Goal: Check status: Check status

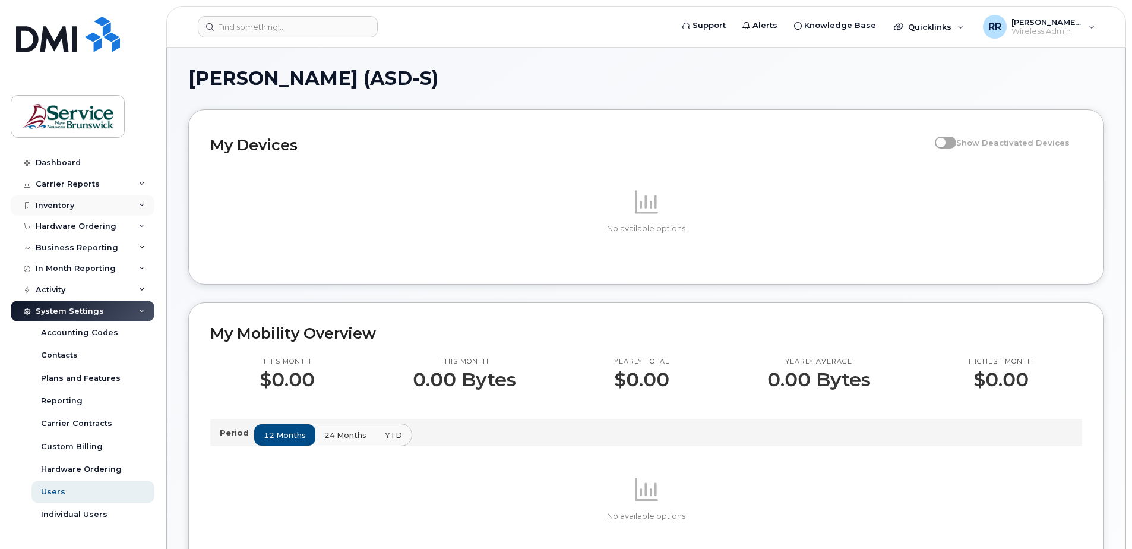
click at [56, 201] on div "Inventory" at bounding box center [55, 205] width 39 height 9
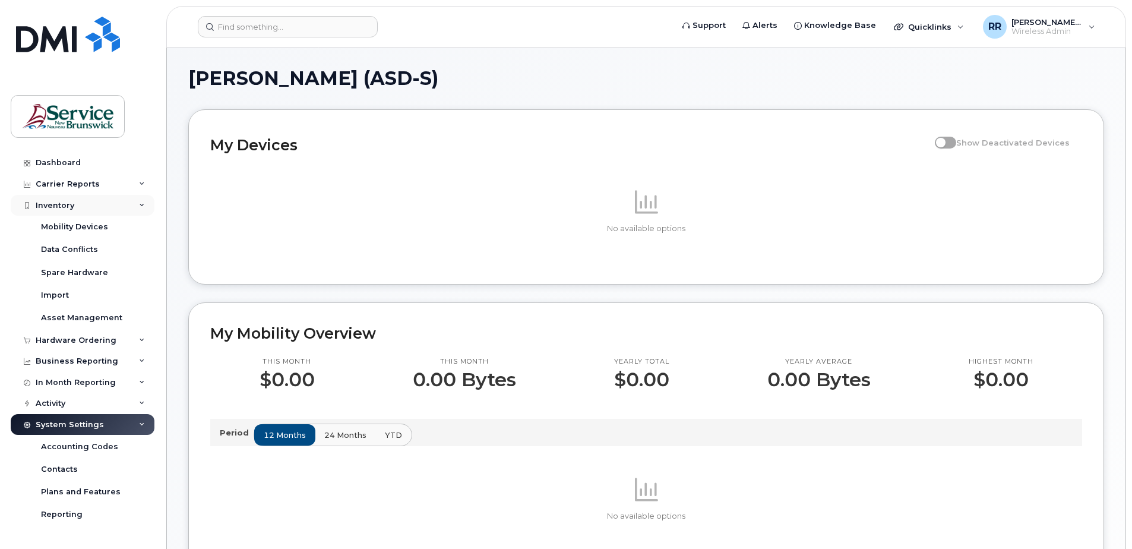
click at [56, 201] on div "Inventory" at bounding box center [55, 205] width 39 height 9
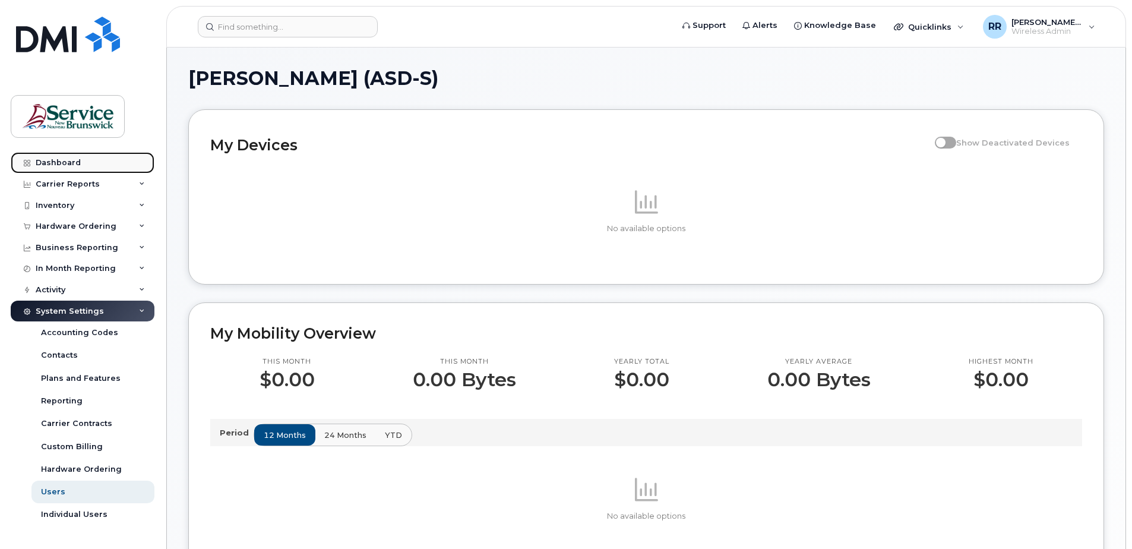
click at [66, 160] on div "Dashboard" at bounding box center [58, 162] width 45 height 9
click at [66, 159] on div "Dashboard" at bounding box center [58, 162] width 45 height 9
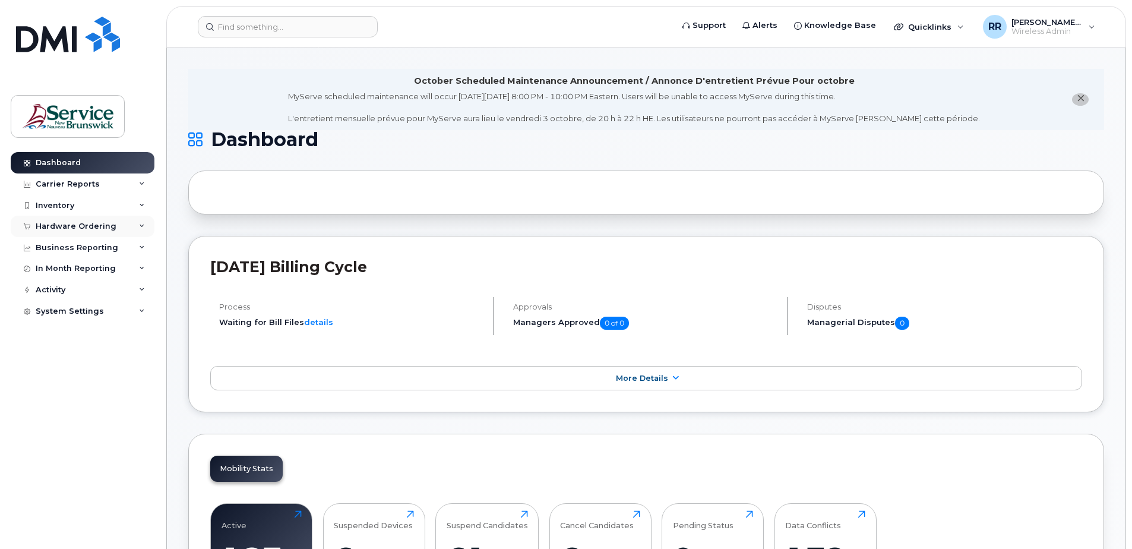
click at [56, 224] on div "Hardware Ordering" at bounding box center [76, 225] width 81 height 9
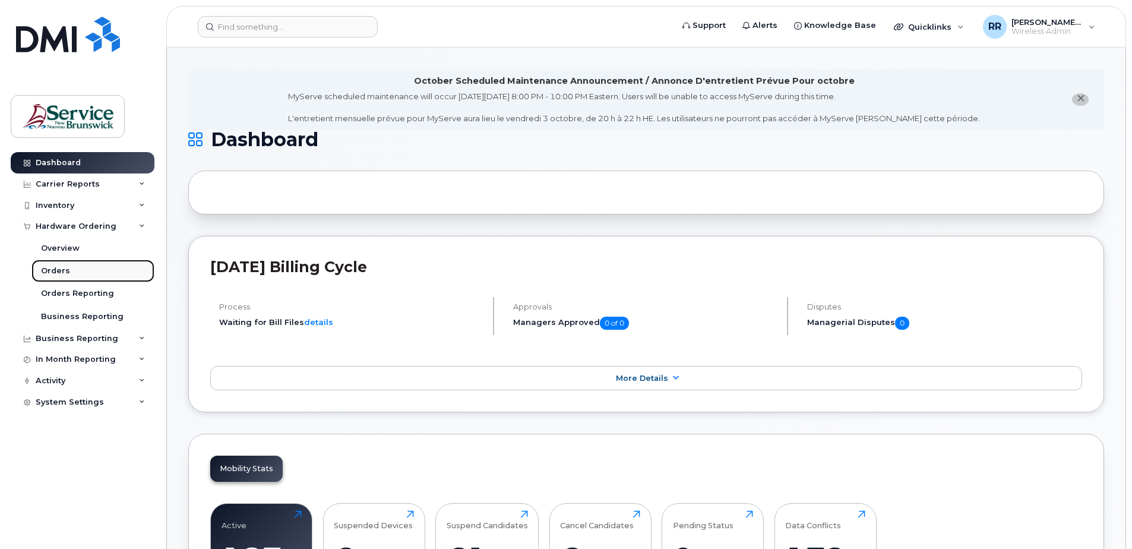
click at [49, 273] on div "Orders" at bounding box center [55, 270] width 29 height 11
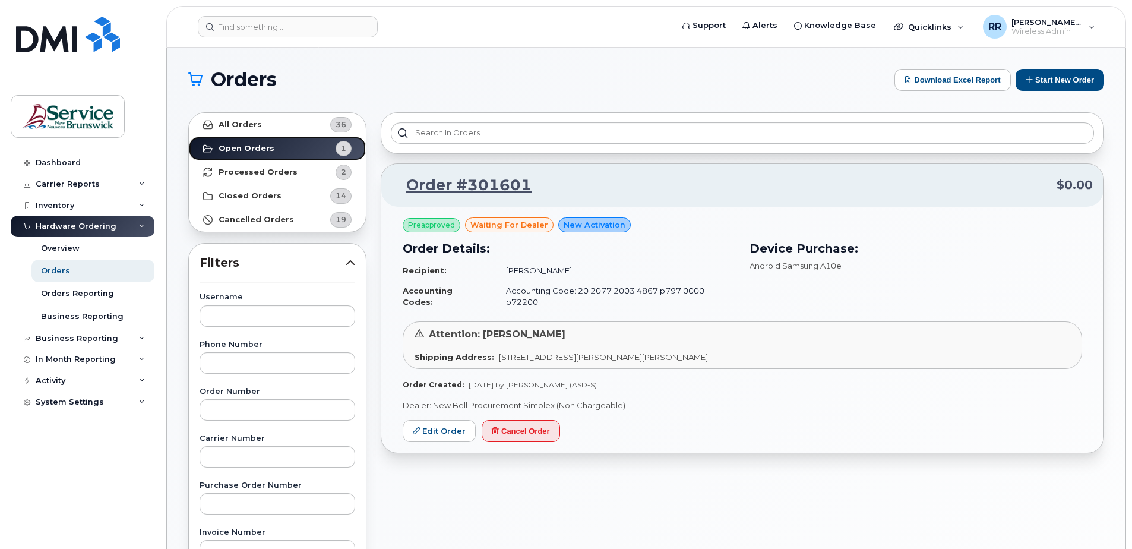
click at [257, 147] on strong "Open Orders" at bounding box center [246, 148] width 56 height 9
click at [236, 172] on strong "Processed Orders" at bounding box center [257, 171] width 79 height 9
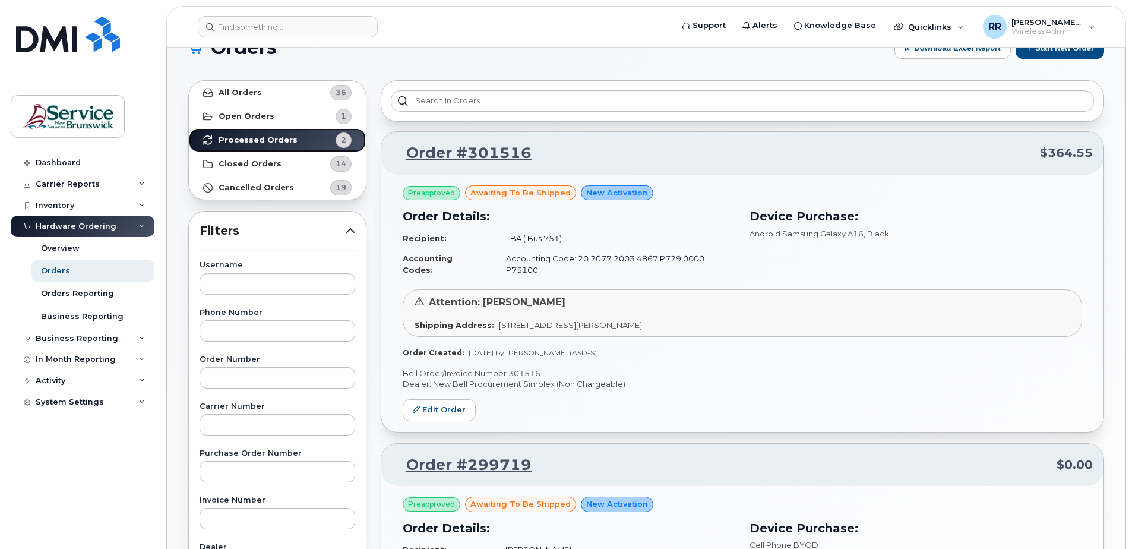
scroll to position [27, 0]
